Goal: Find specific page/section: Find specific page/section

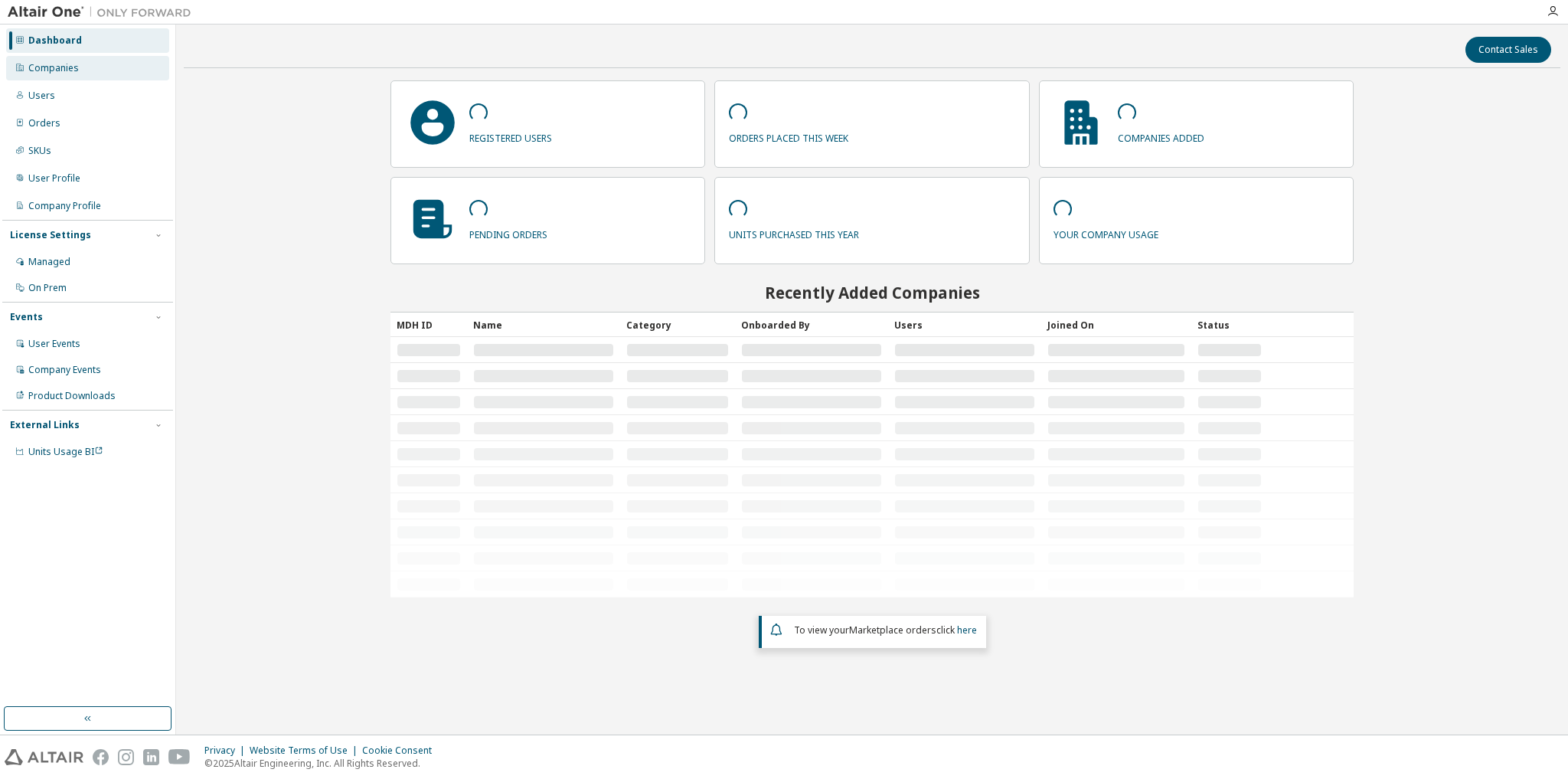
click at [79, 62] on div "Companies" at bounding box center [88, 68] width 163 height 24
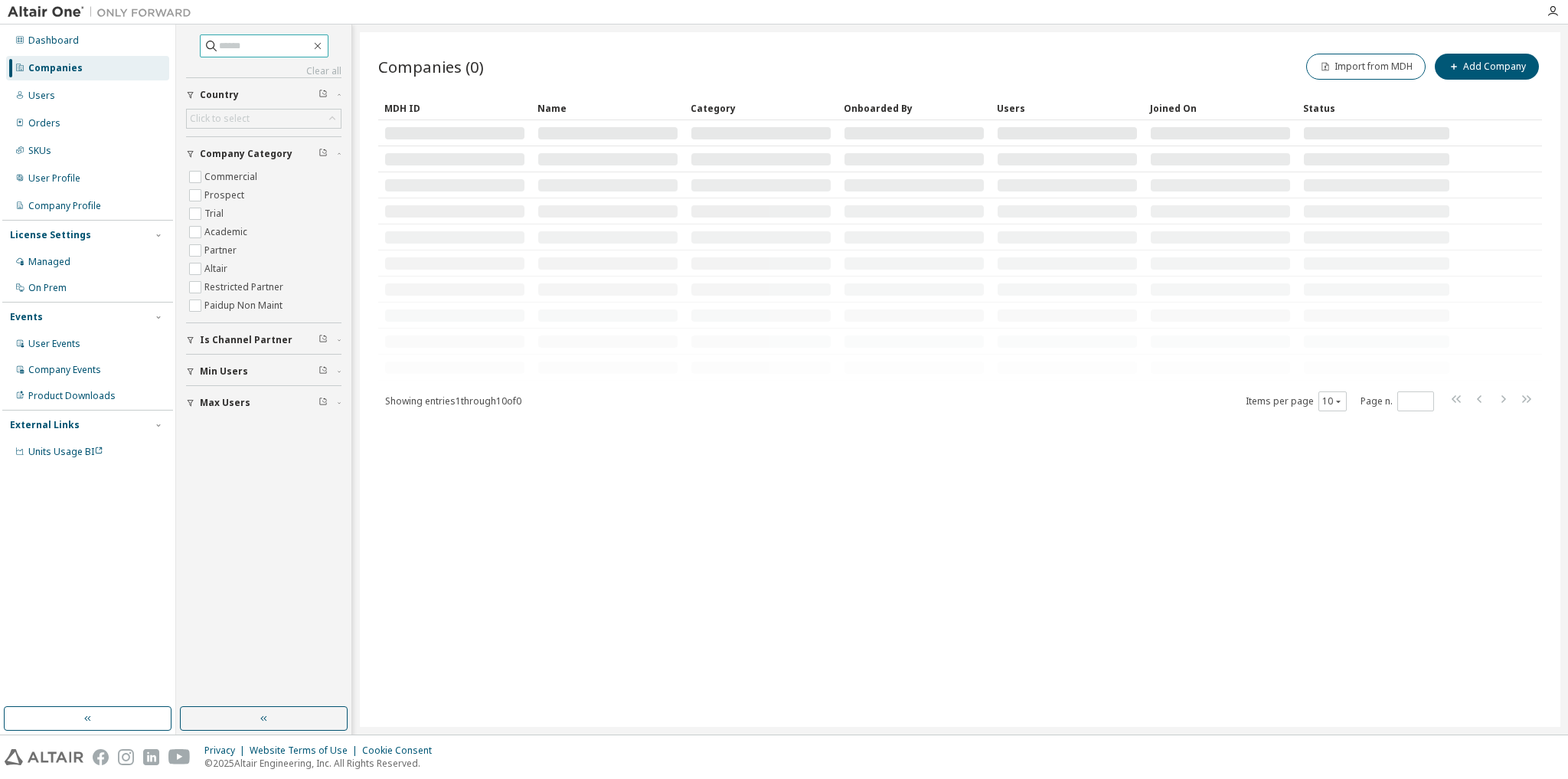
click at [261, 52] on input "text" at bounding box center [265, 45] width 92 height 15
type input "****"
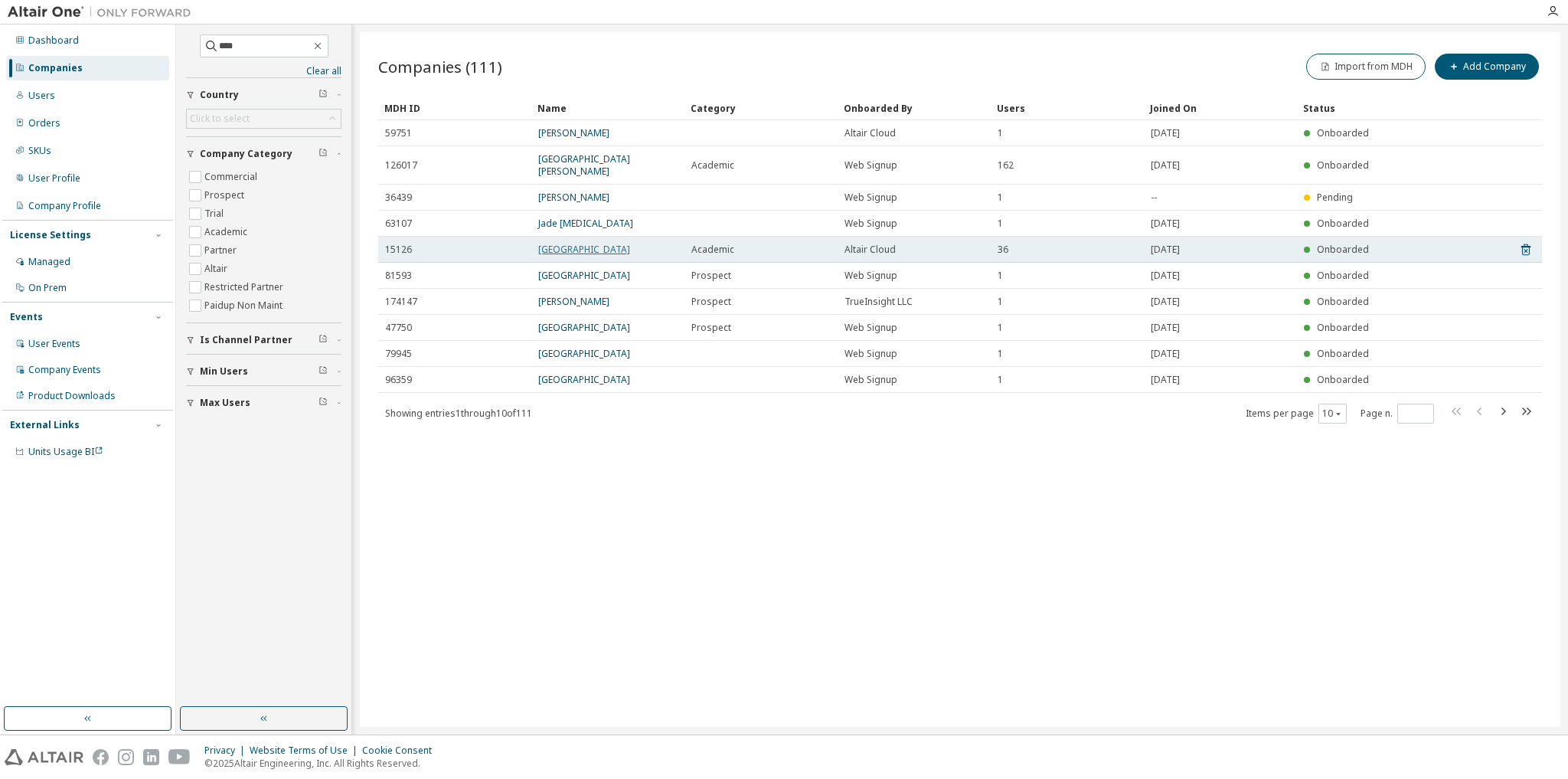
click at [578, 243] on link "[GEOGRAPHIC_DATA]" at bounding box center [584, 249] width 92 height 13
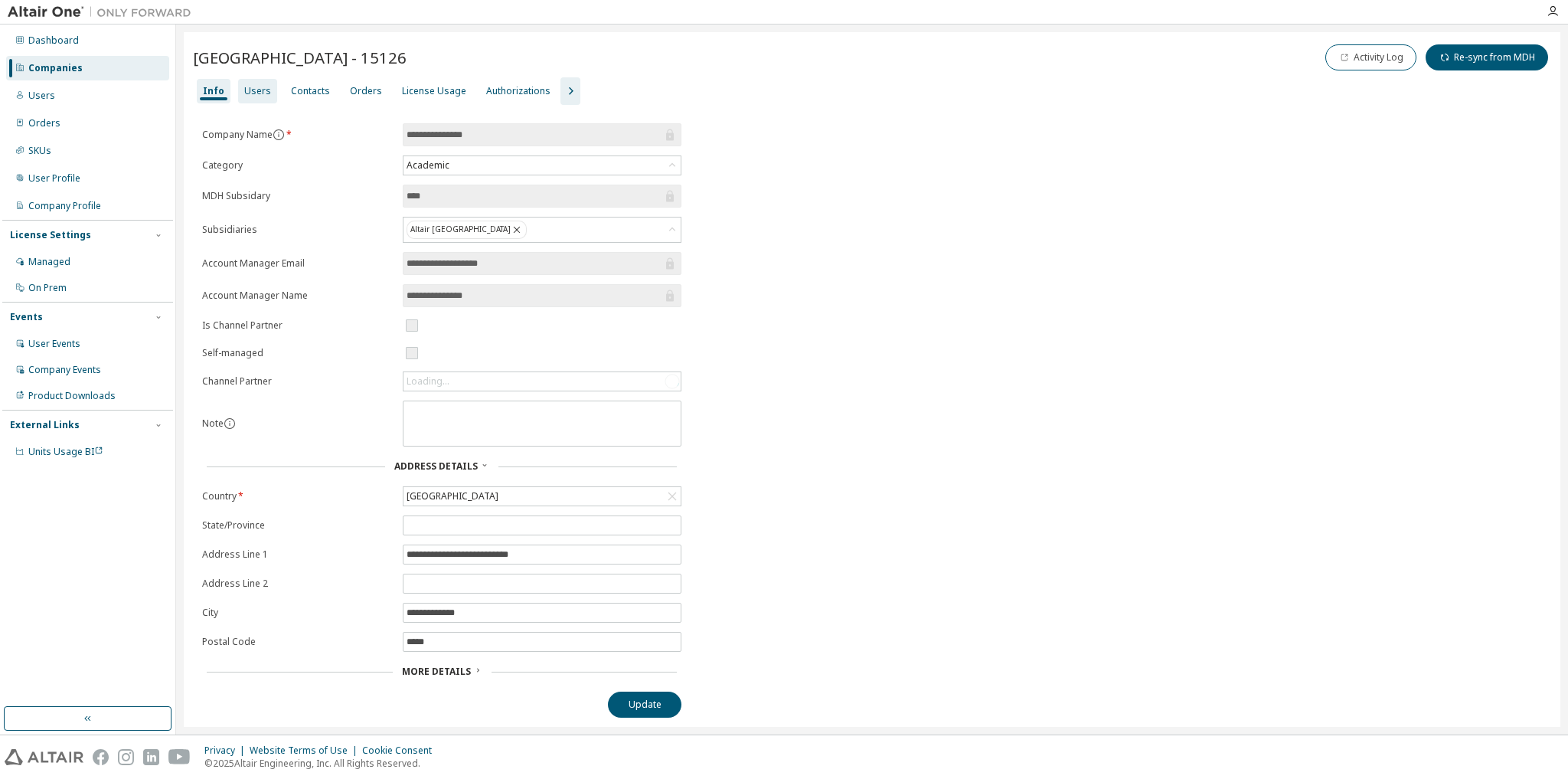
click at [251, 94] on div "Users" at bounding box center [257, 90] width 27 height 12
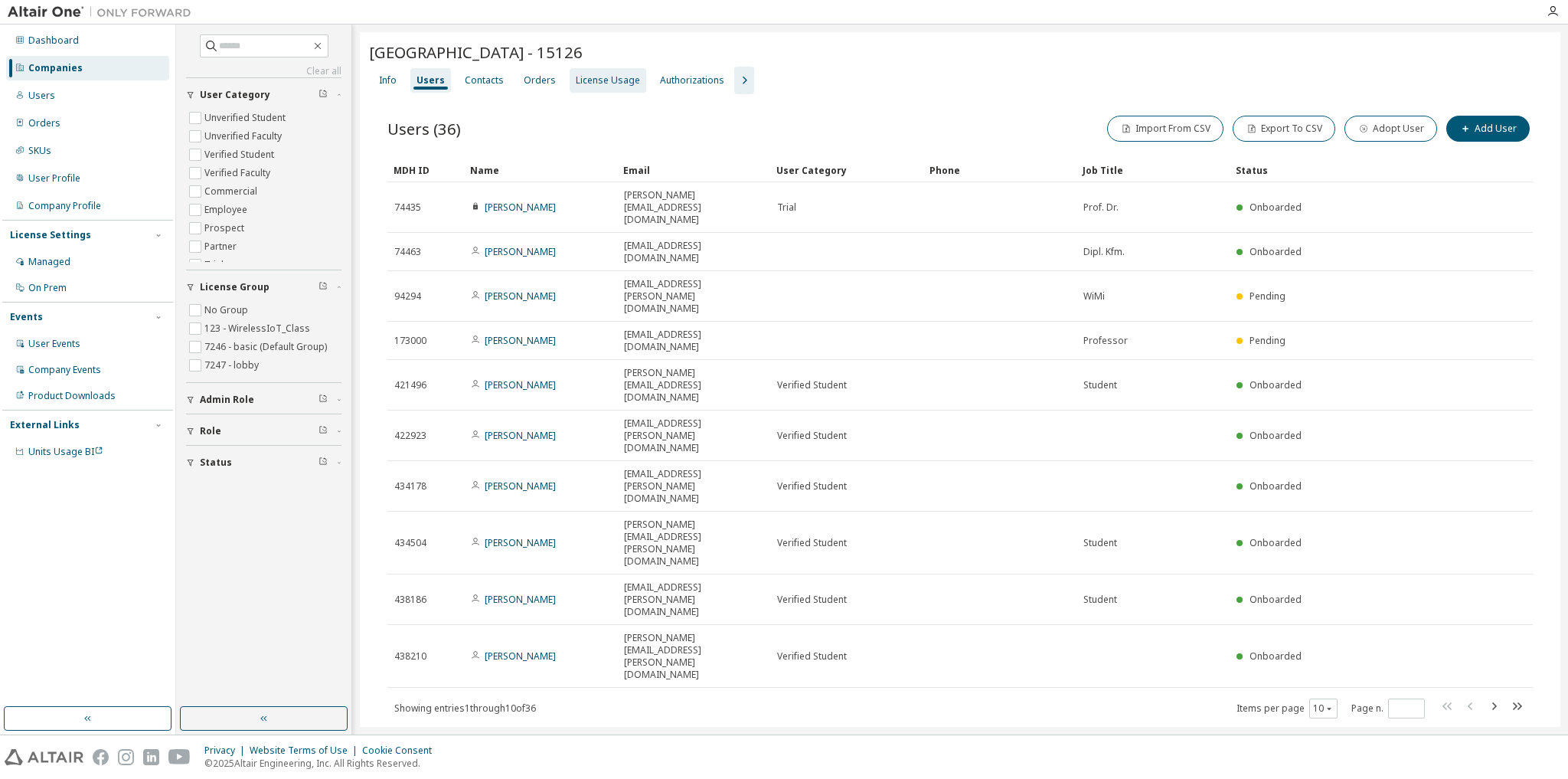
click at [421, 77] on div "Users" at bounding box center [430, 80] width 28 height 12
click at [605, 77] on div "License Usage" at bounding box center [608, 80] width 65 height 12
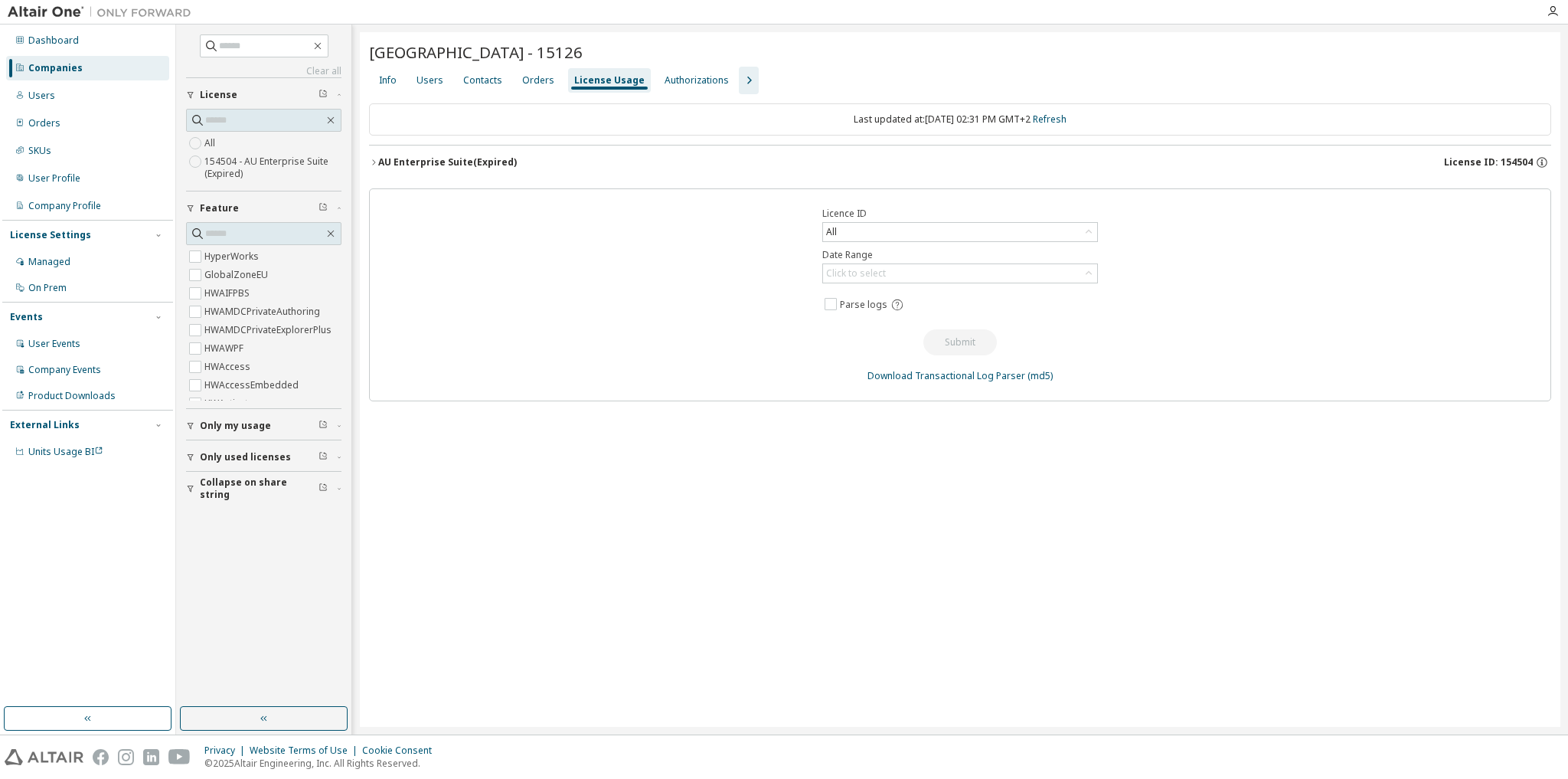
click at [377, 160] on icon "button" at bounding box center [373, 161] width 9 height 9
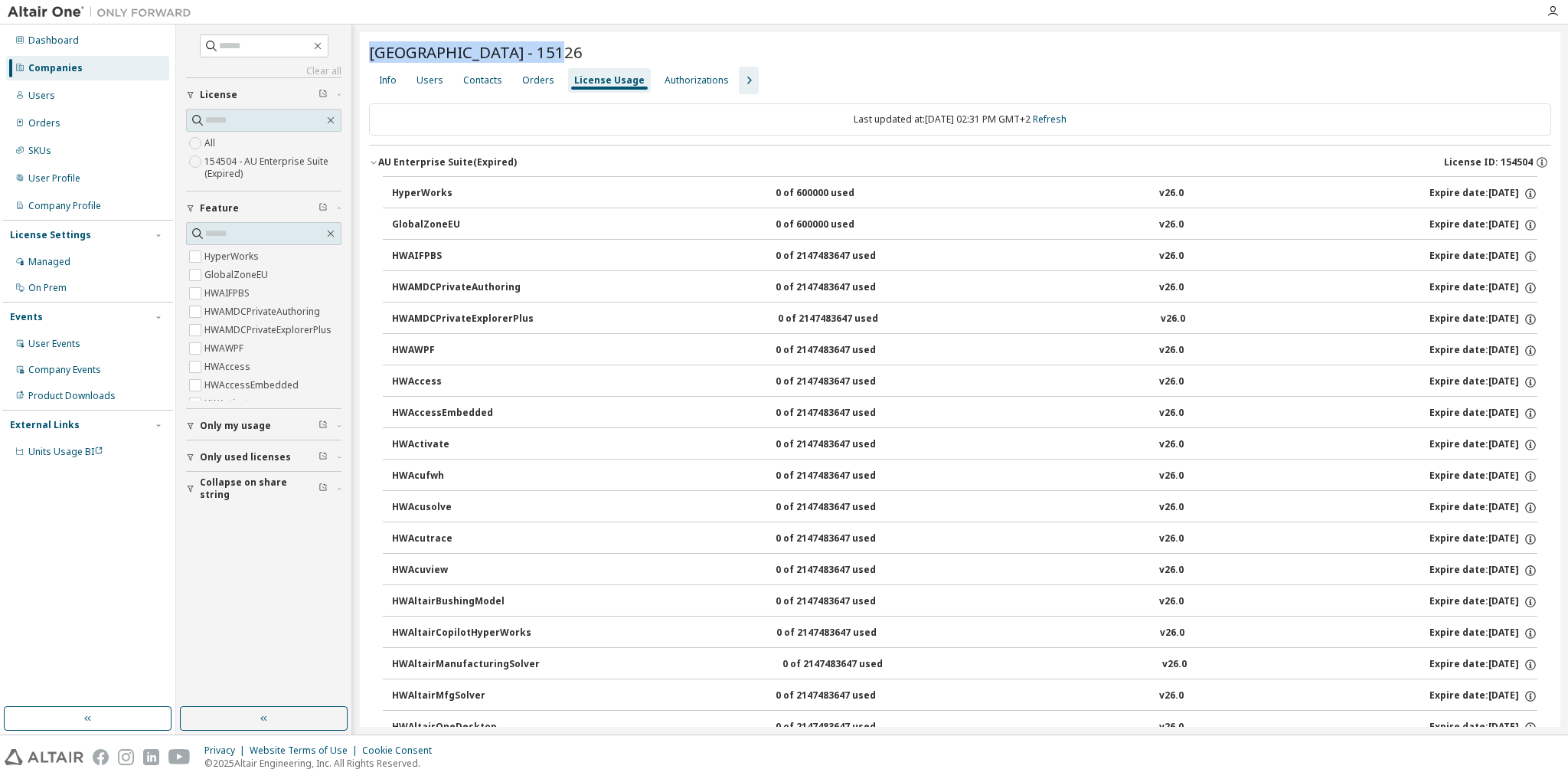
drag, startPoint x: 543, startPoint y: 49, endPoint x: 357, endPoint y: 58, distance: 186.2
click at [357, 58] on div "Clear all Collapse on share string Only used licenses Only my usage Feature Hyp…" at bounding box center [872, 379] width 1392 height 710
copy span "[GEOGRAPHIC_DATA] - 15126"
